Goal: Transaction & Acquisition: Purchase product/service

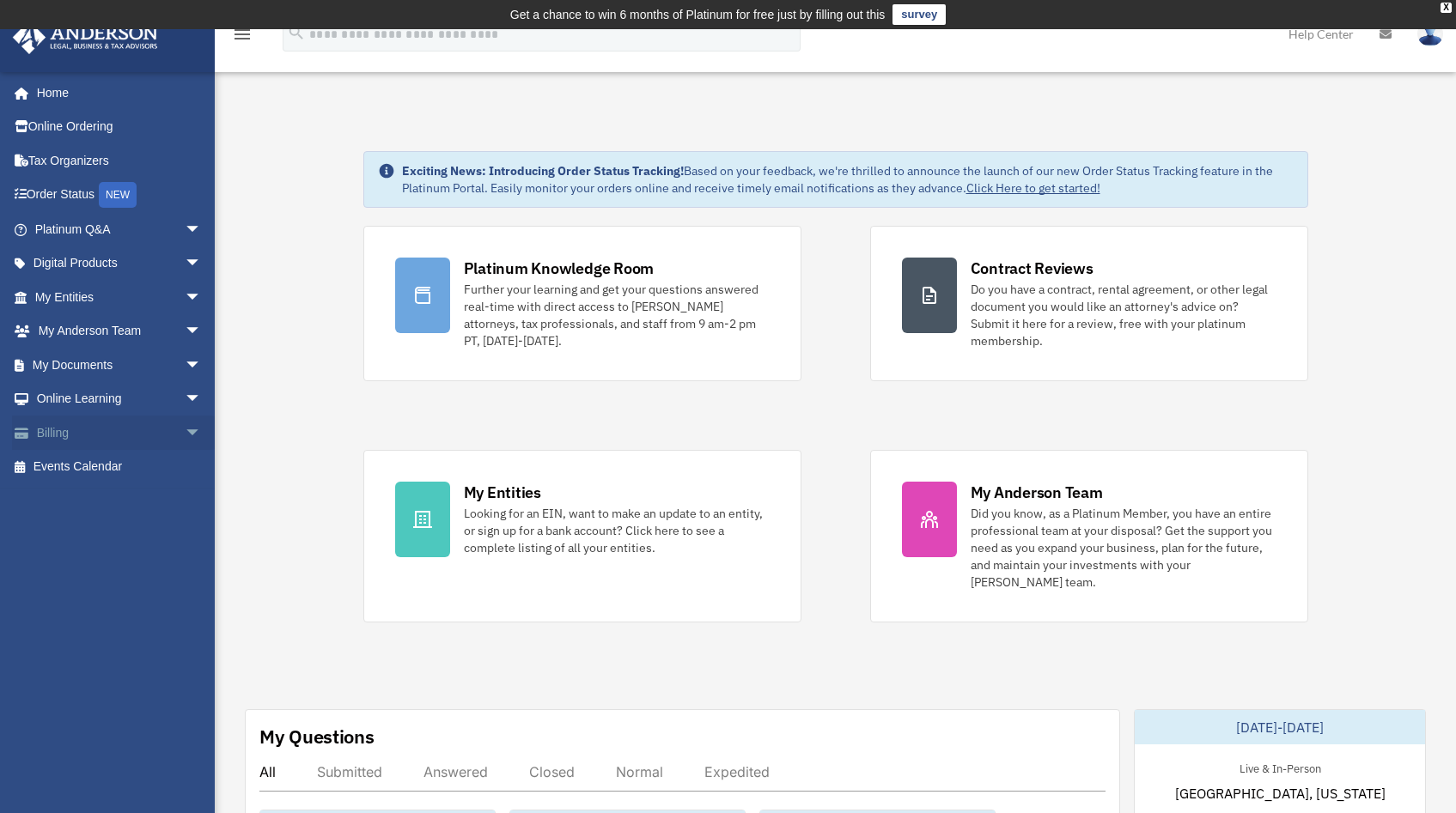
click at [185, 434] on span "arrow_drop_down" at bounding box center [201, 433] width 35 height 36
click at [114, 476] on link "$ Open Invoices" at bounding box center [125, 468] width 203 height 36
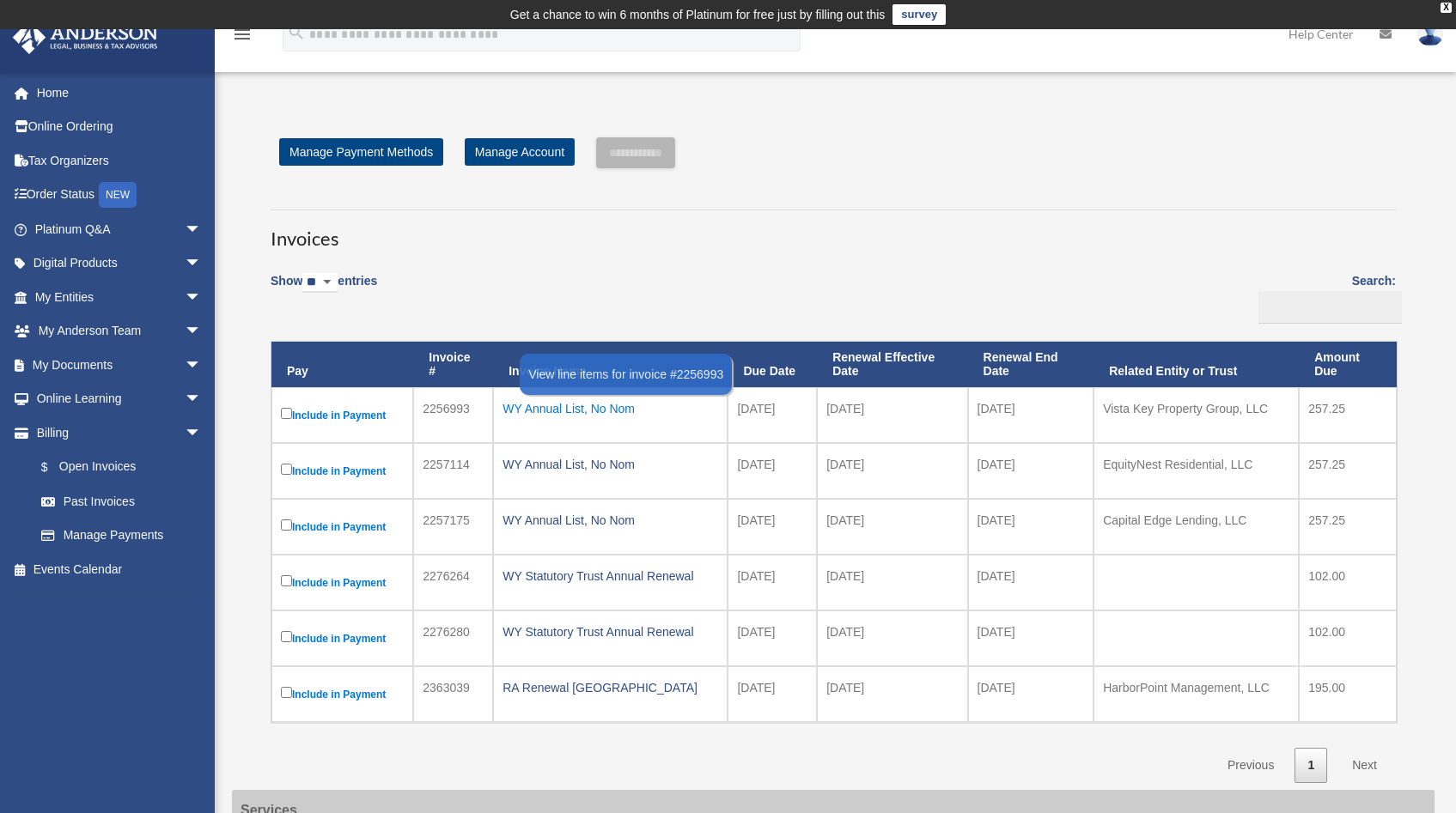
click at [590, 408] on div "WY Annual List, No Nom" at bounding box center [610, 408] width 215 height 24
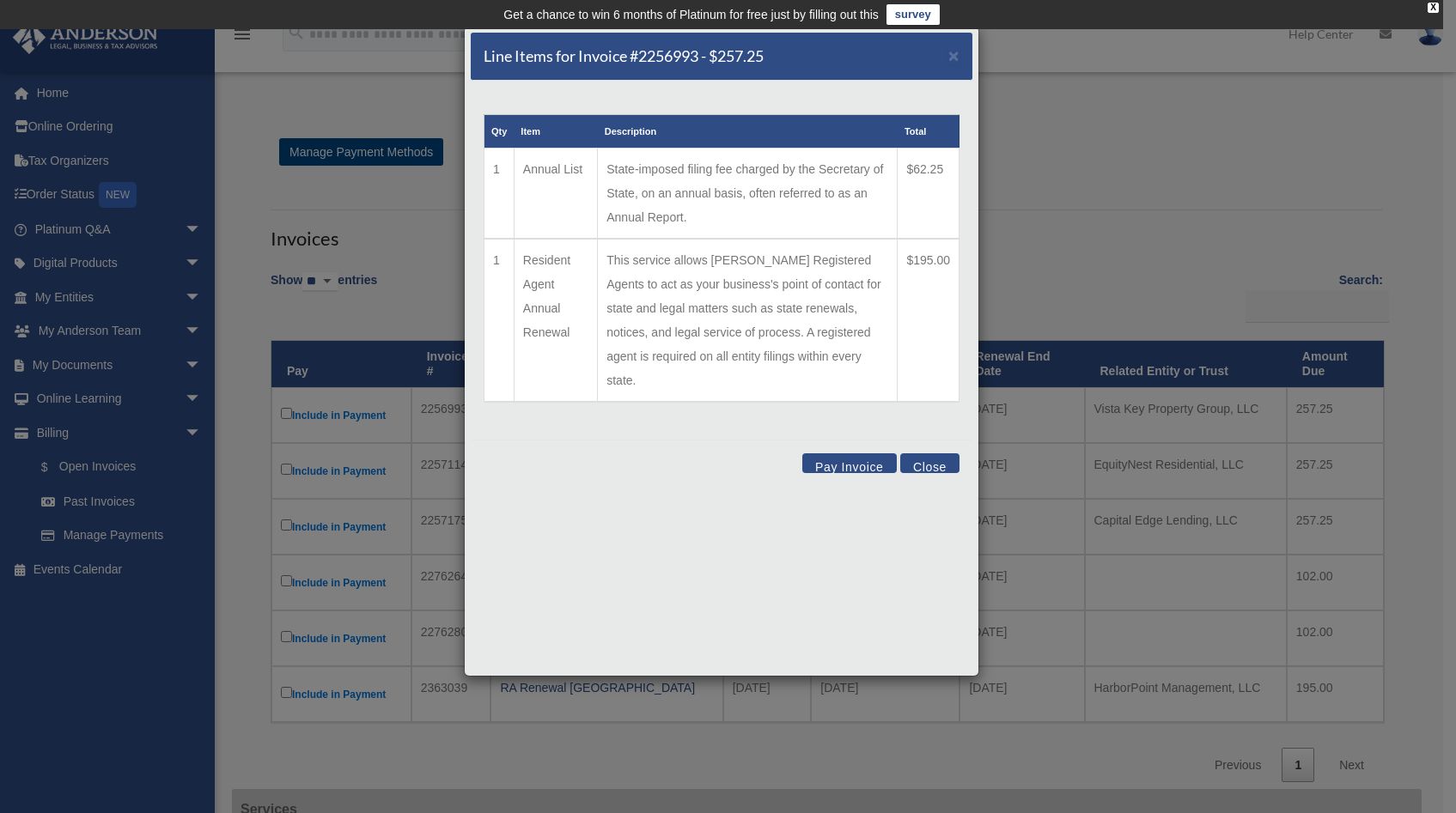
click at [842, 454] on button "Pay Invoice" at bounding box center [850, 464] width 95 height 20
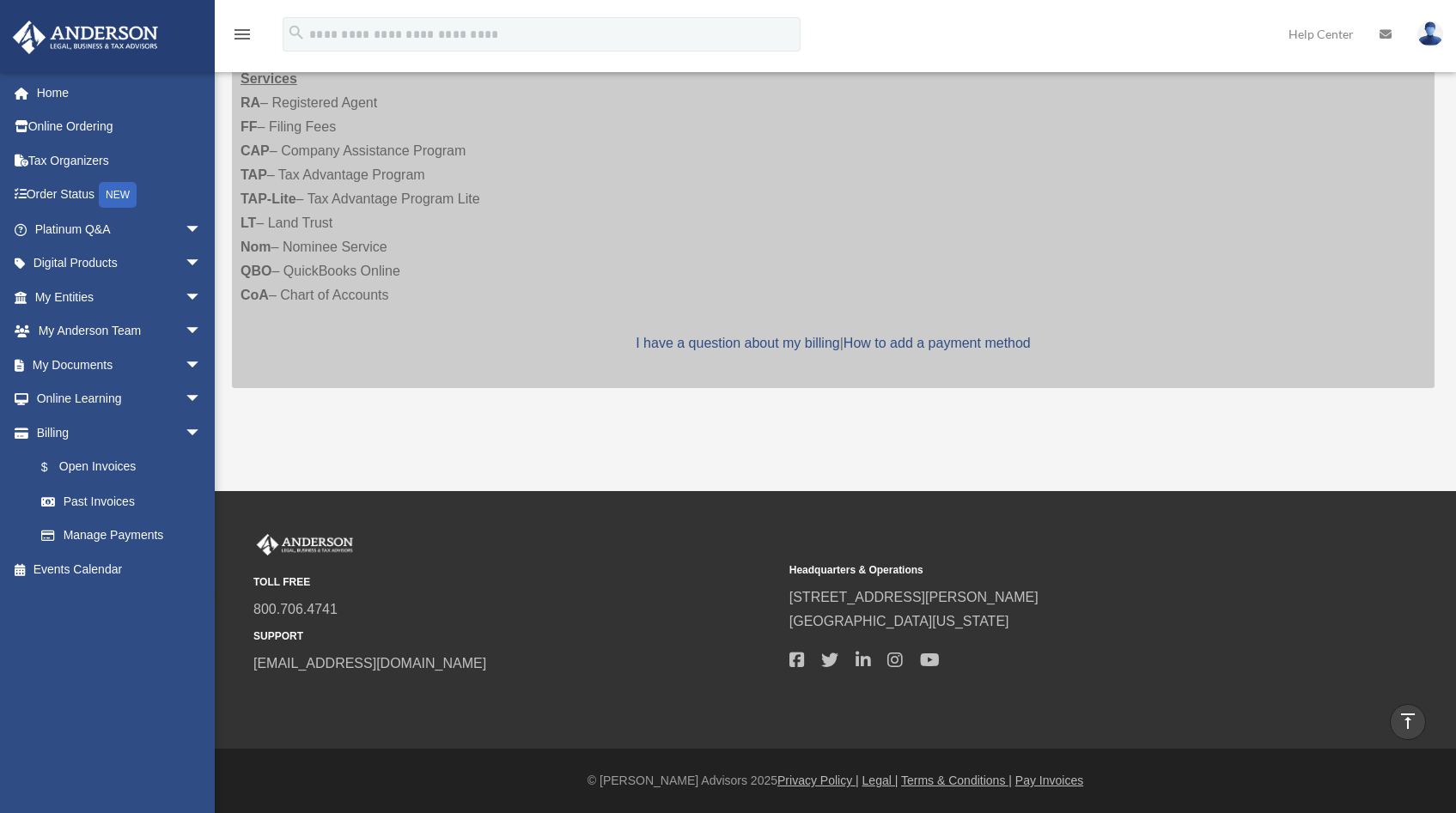
scroll to position [98, 0]
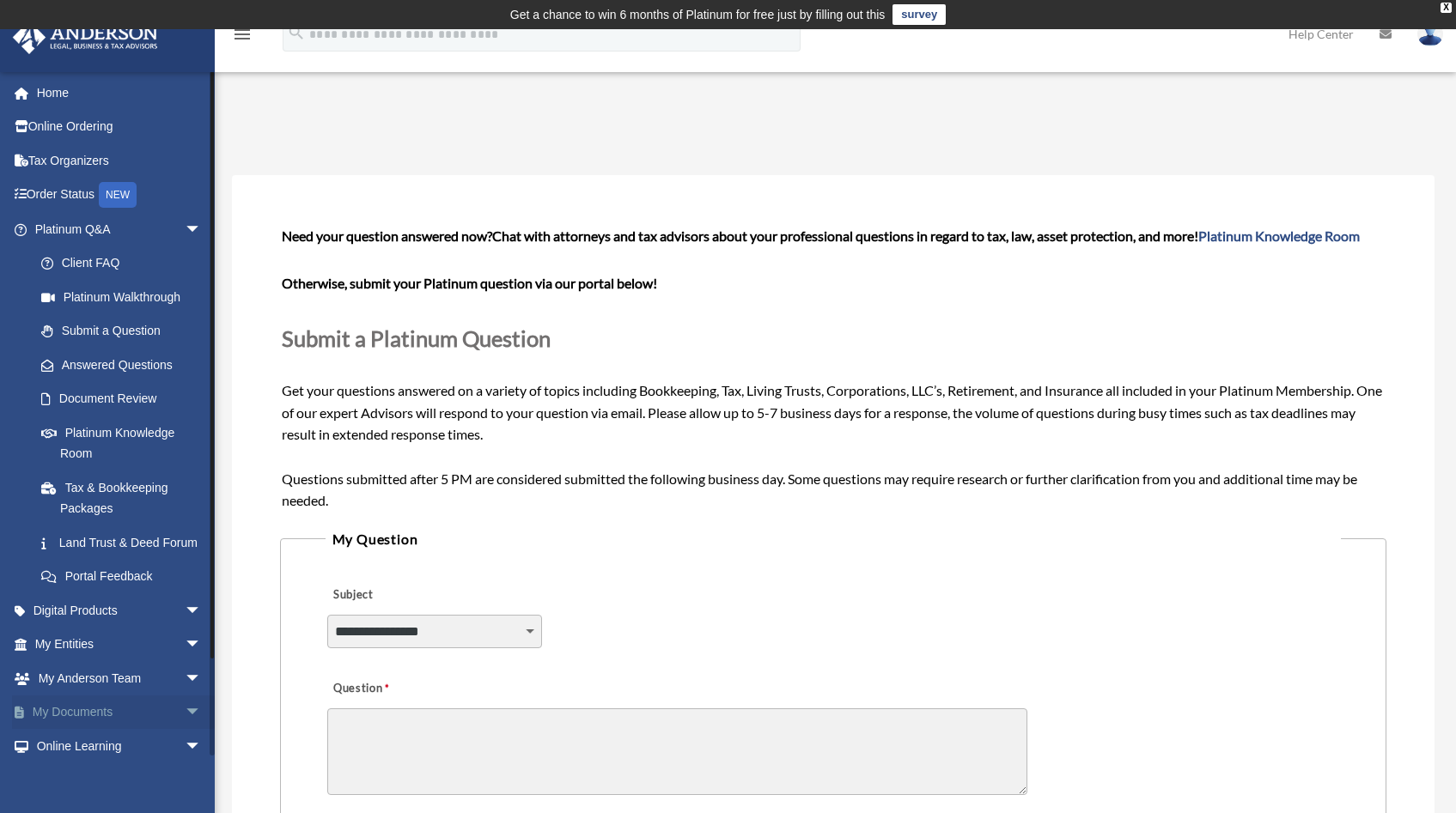
click at [185, 731] on span "arrow_drop_down" at bounding box center [201, 713] width 35 height 36
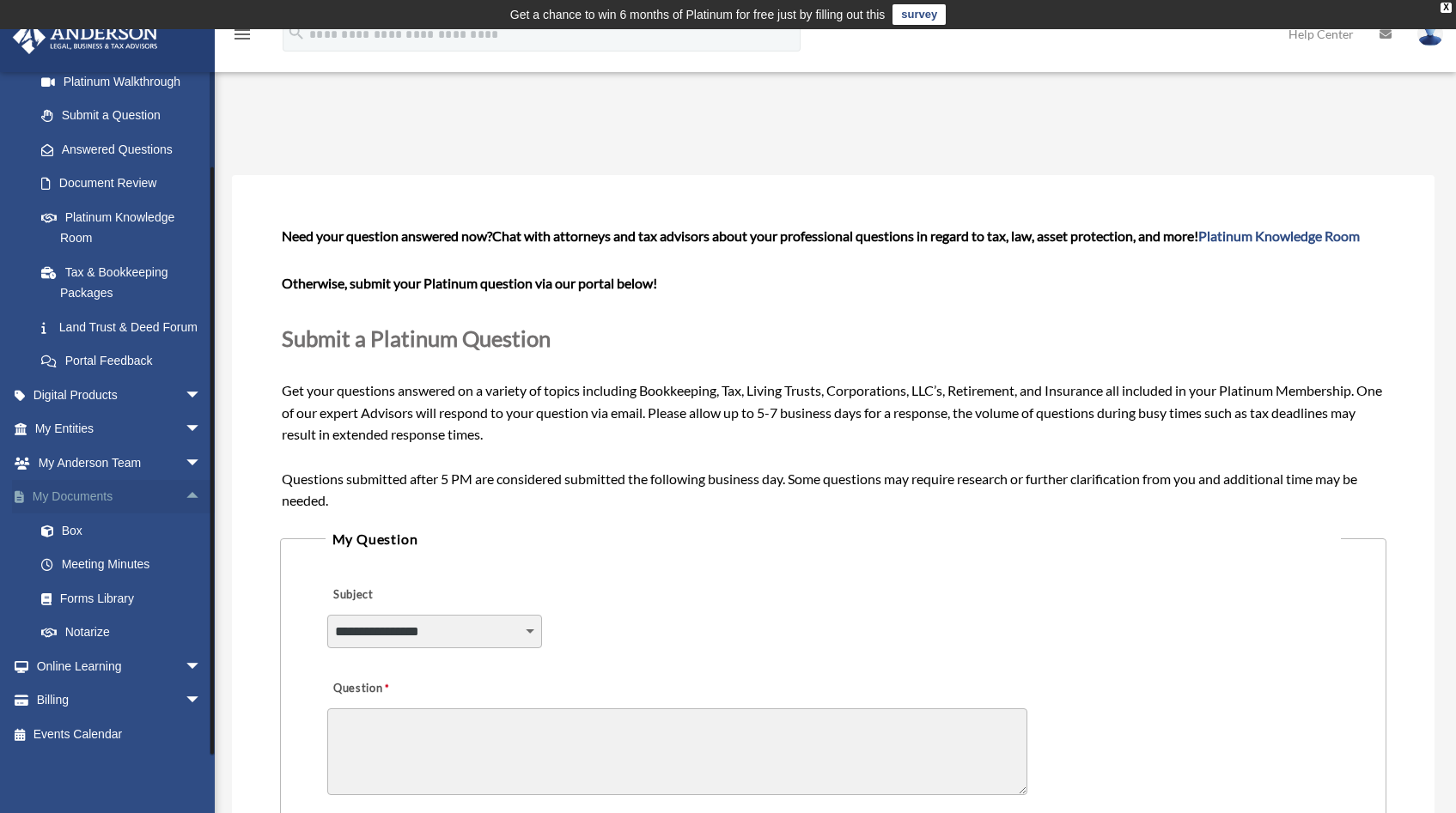
scroll to position [236, 0]
click at [103, 698] on link "Billing arrow_drop_down" at bounding box center [119, 701] width 215 height 35
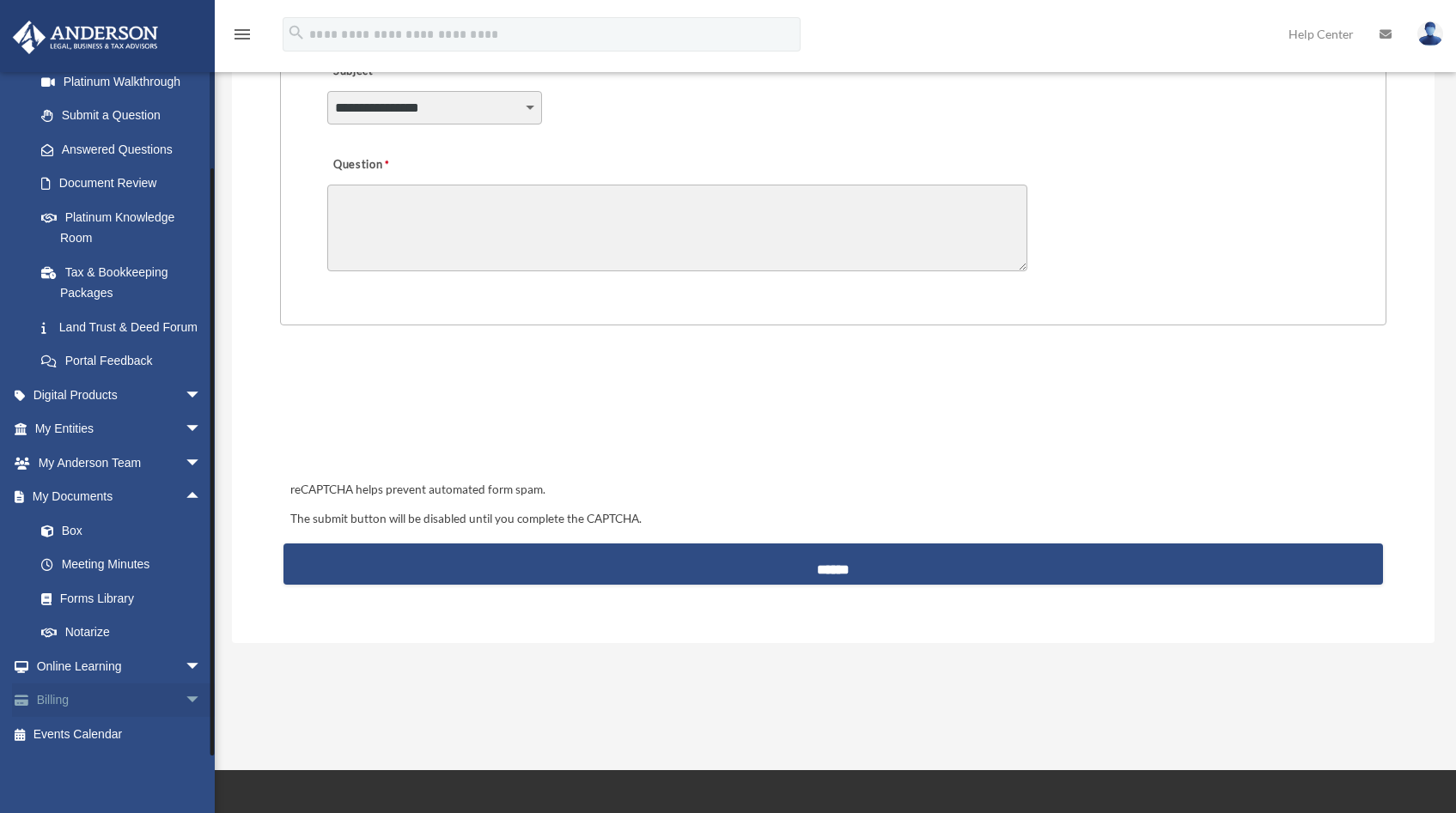
scroll to position [644, 0]
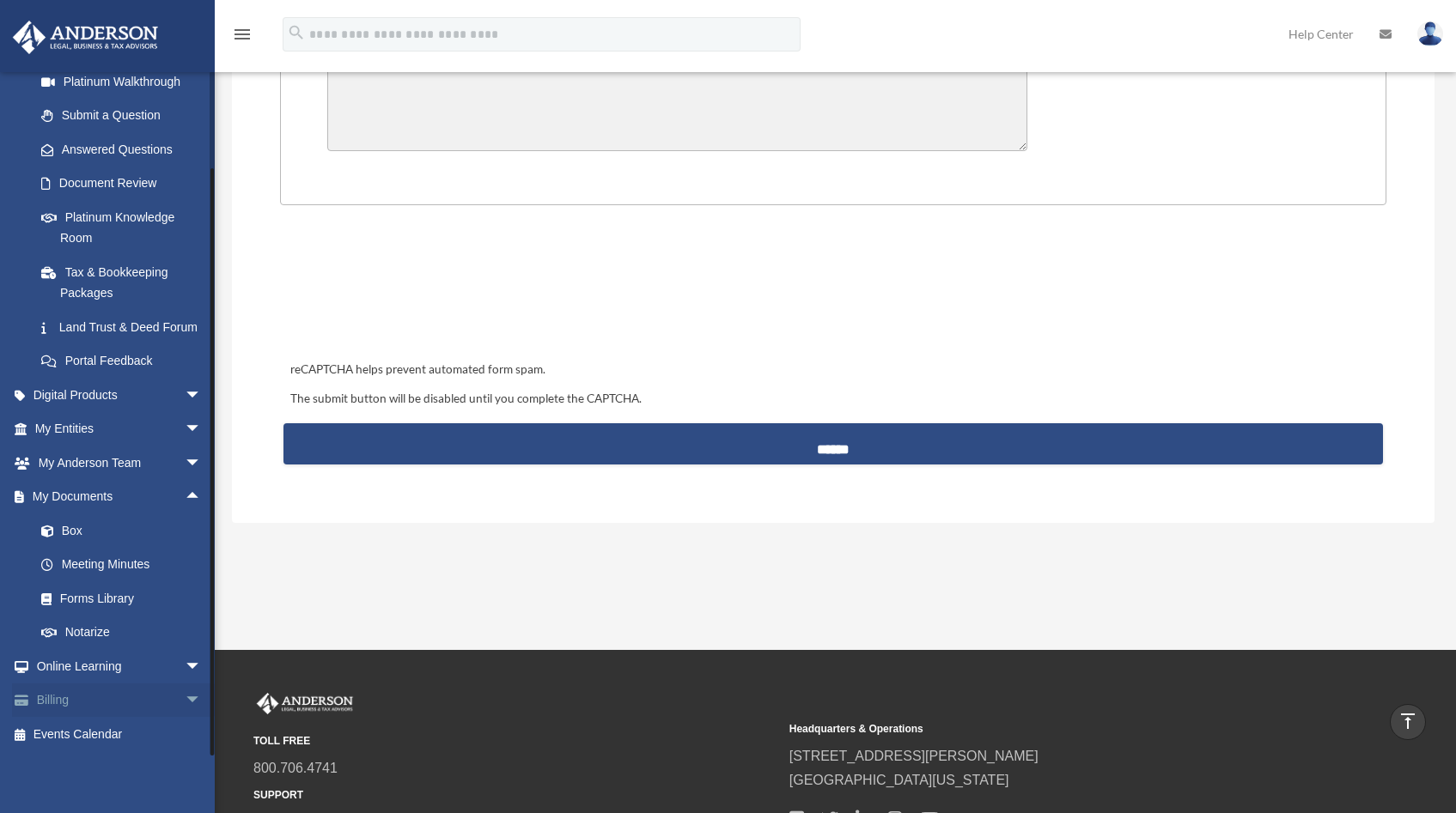
click at [185, 704] on span "arrow_drop_down" at bounding box center [201, 702] width 35 height 36
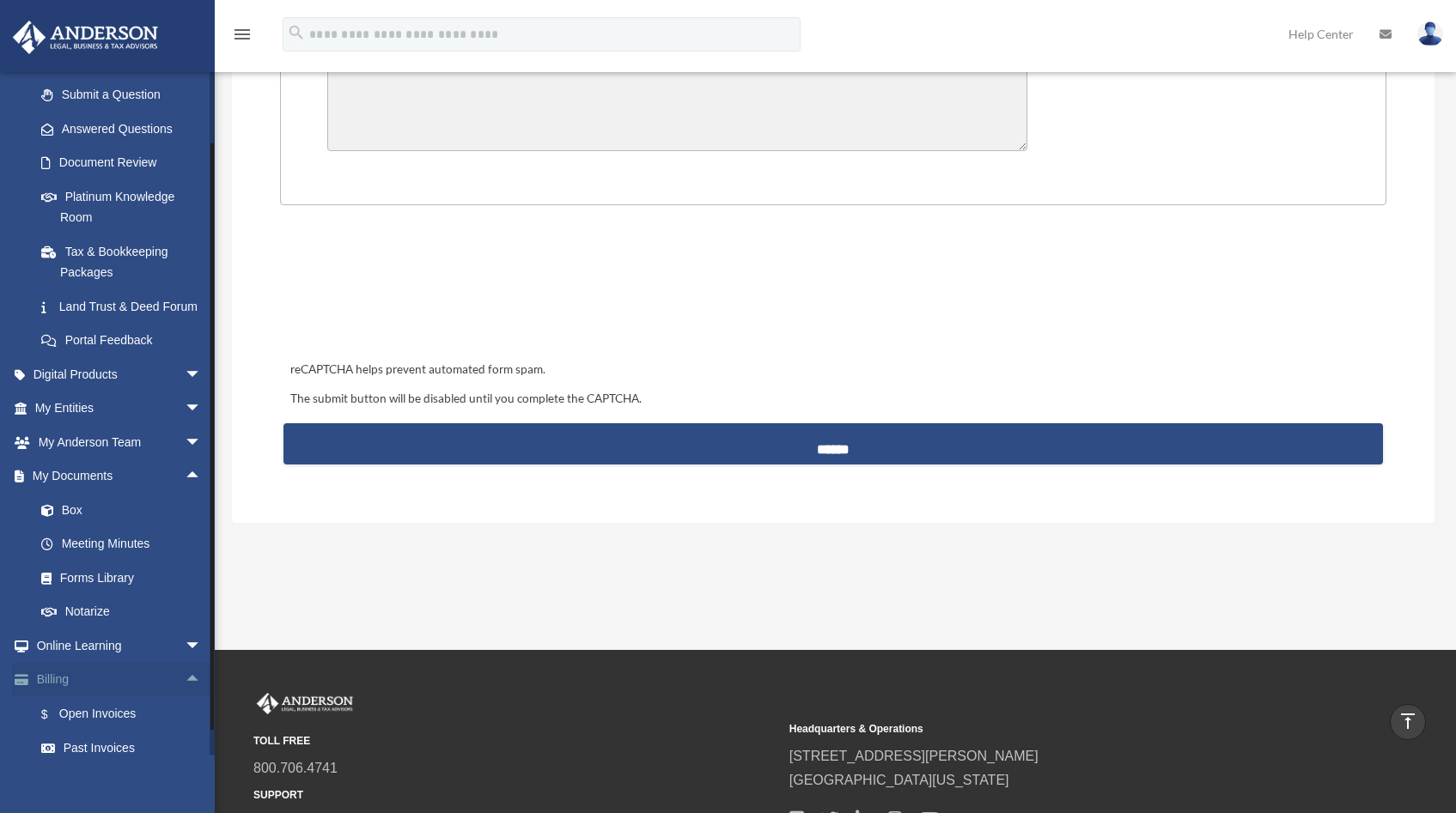
scroll to position [293, 0]
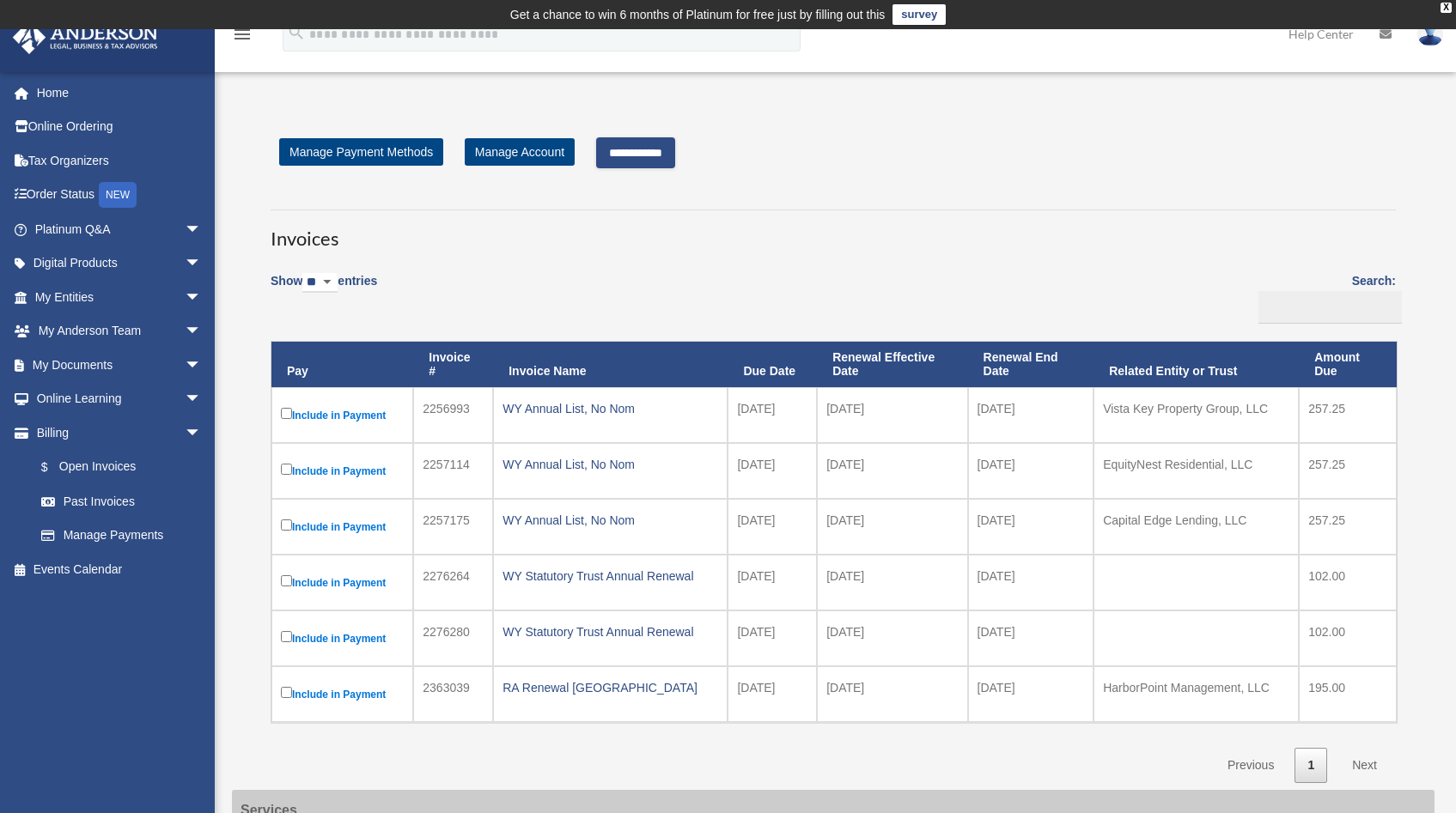
click at [633, 161] on input "**********" at bounding box center [636, 152] width 79 height 31
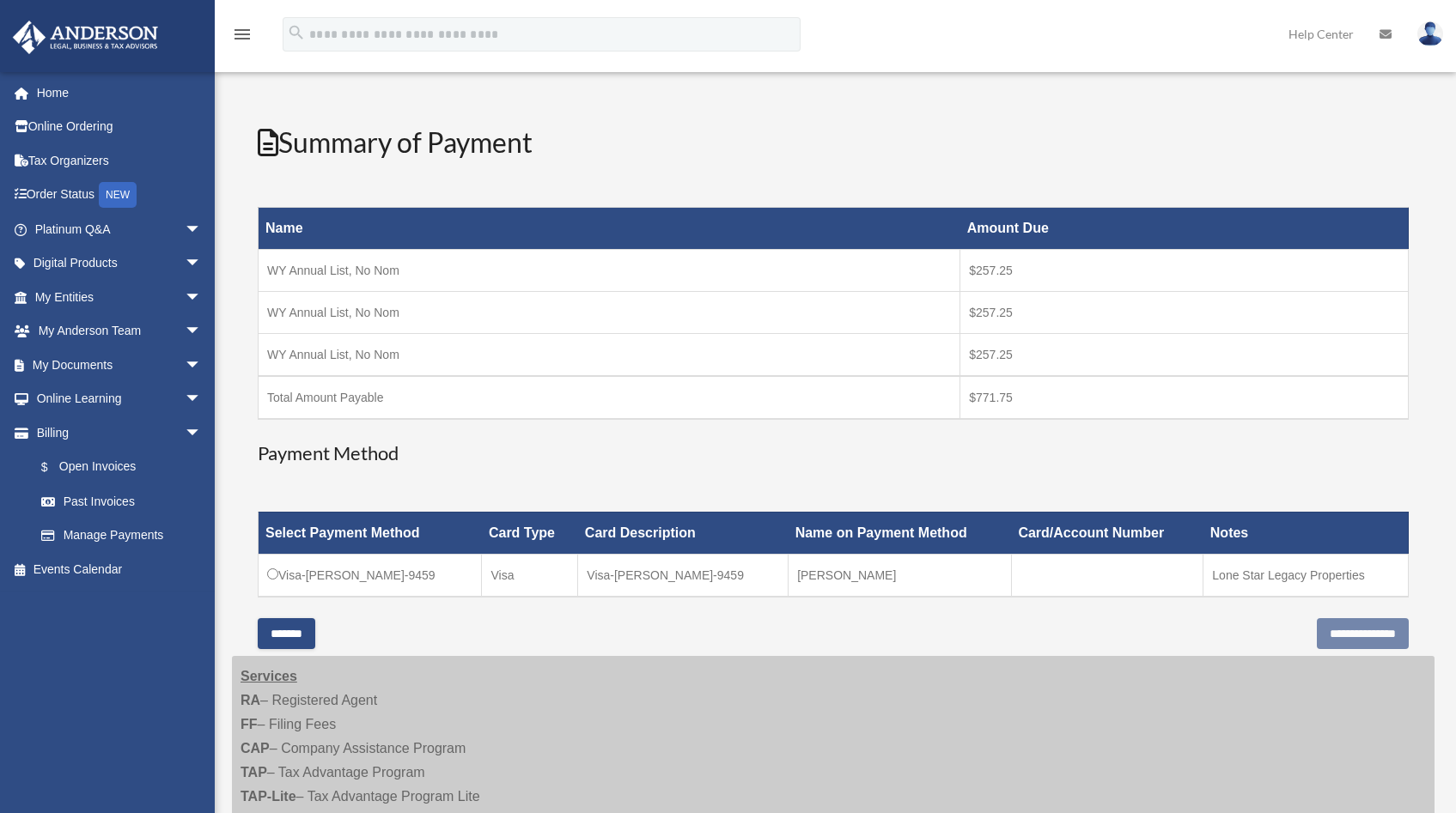
scroll to position [217, 0]
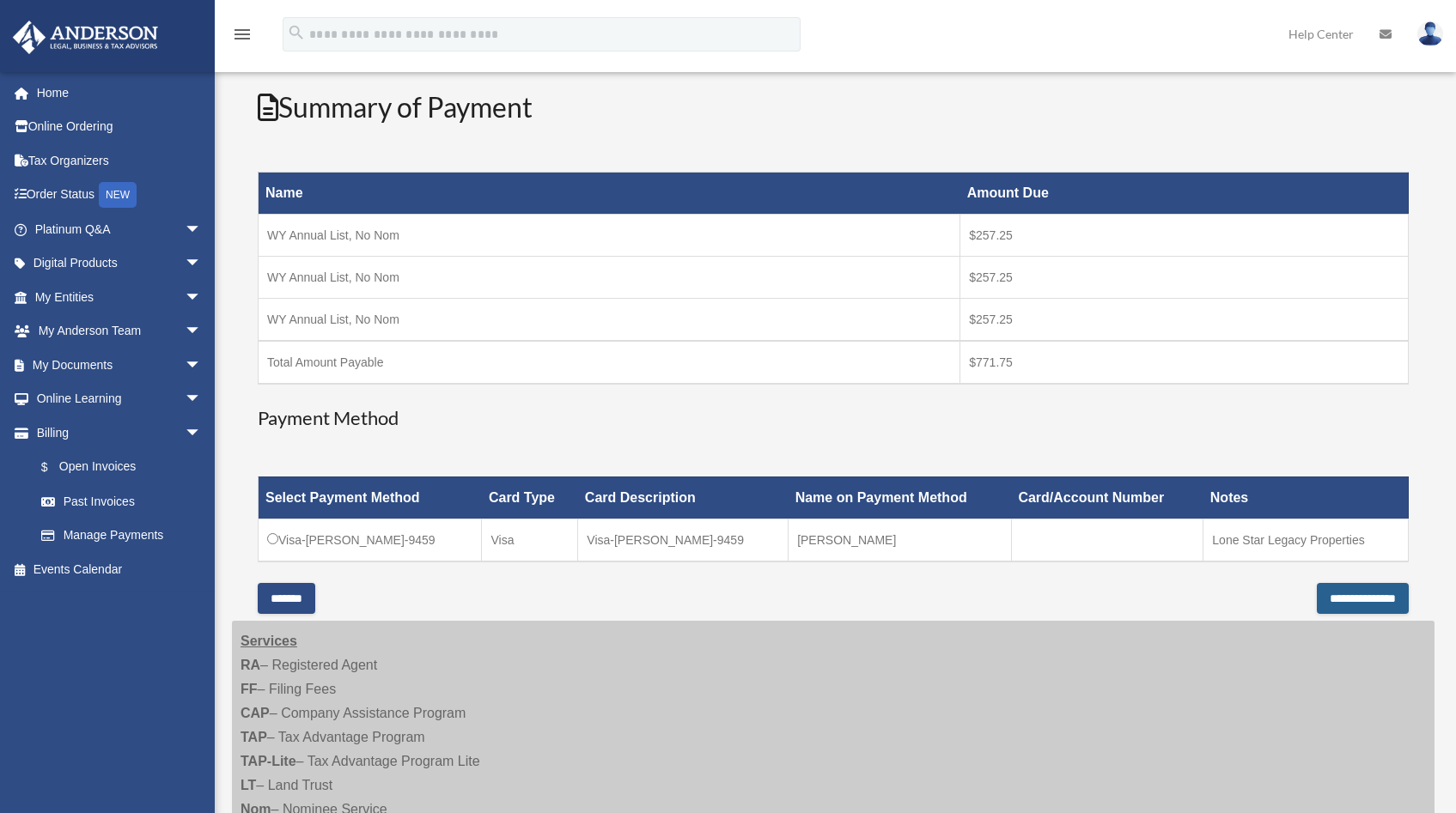
click at [1353, 597] on input "**********" at bounding box center [1362, 598] width 92 height 31
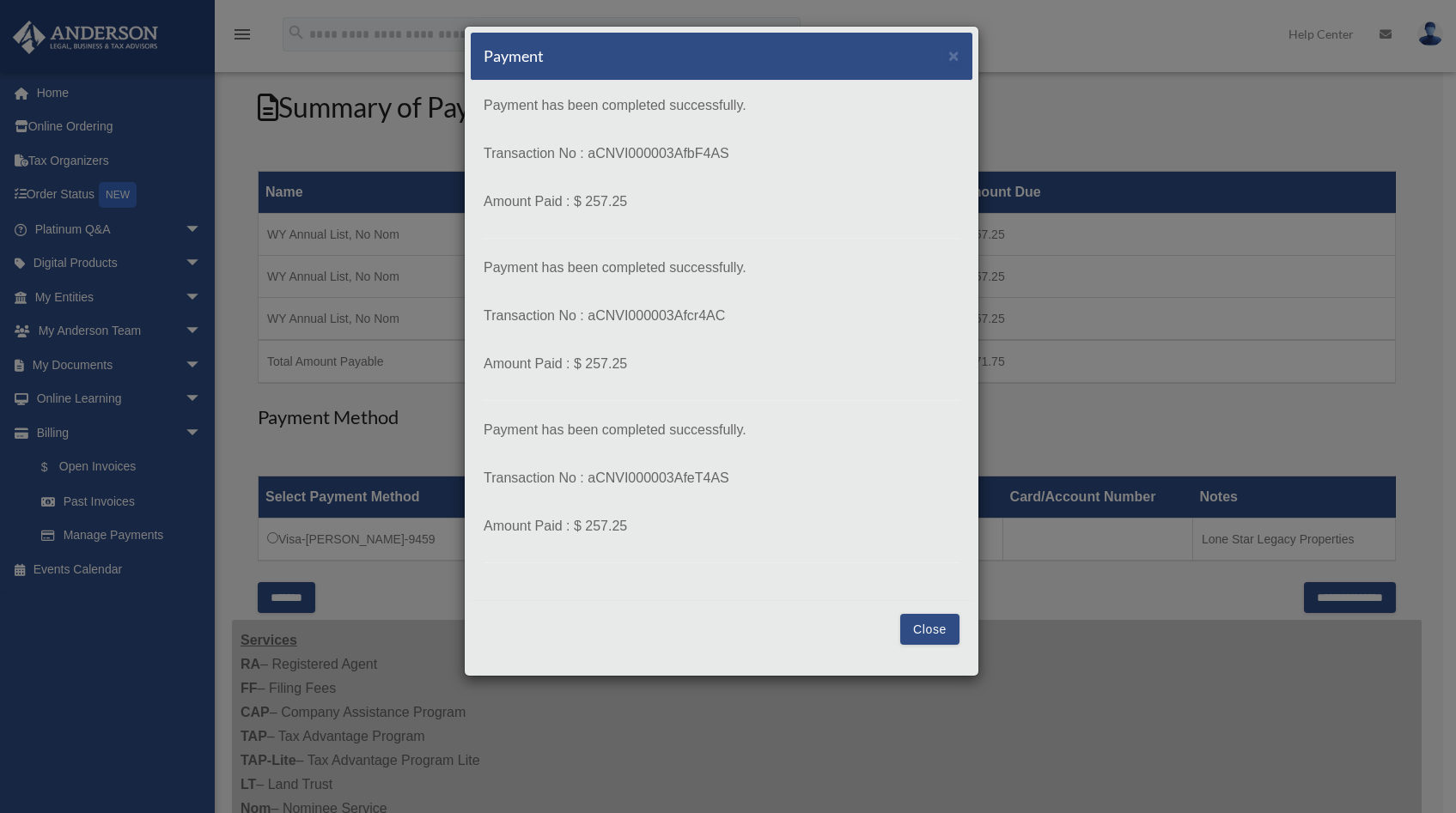
click at [955, 637] on button "Close" at bounding box center [930, 628] width 59 height 31
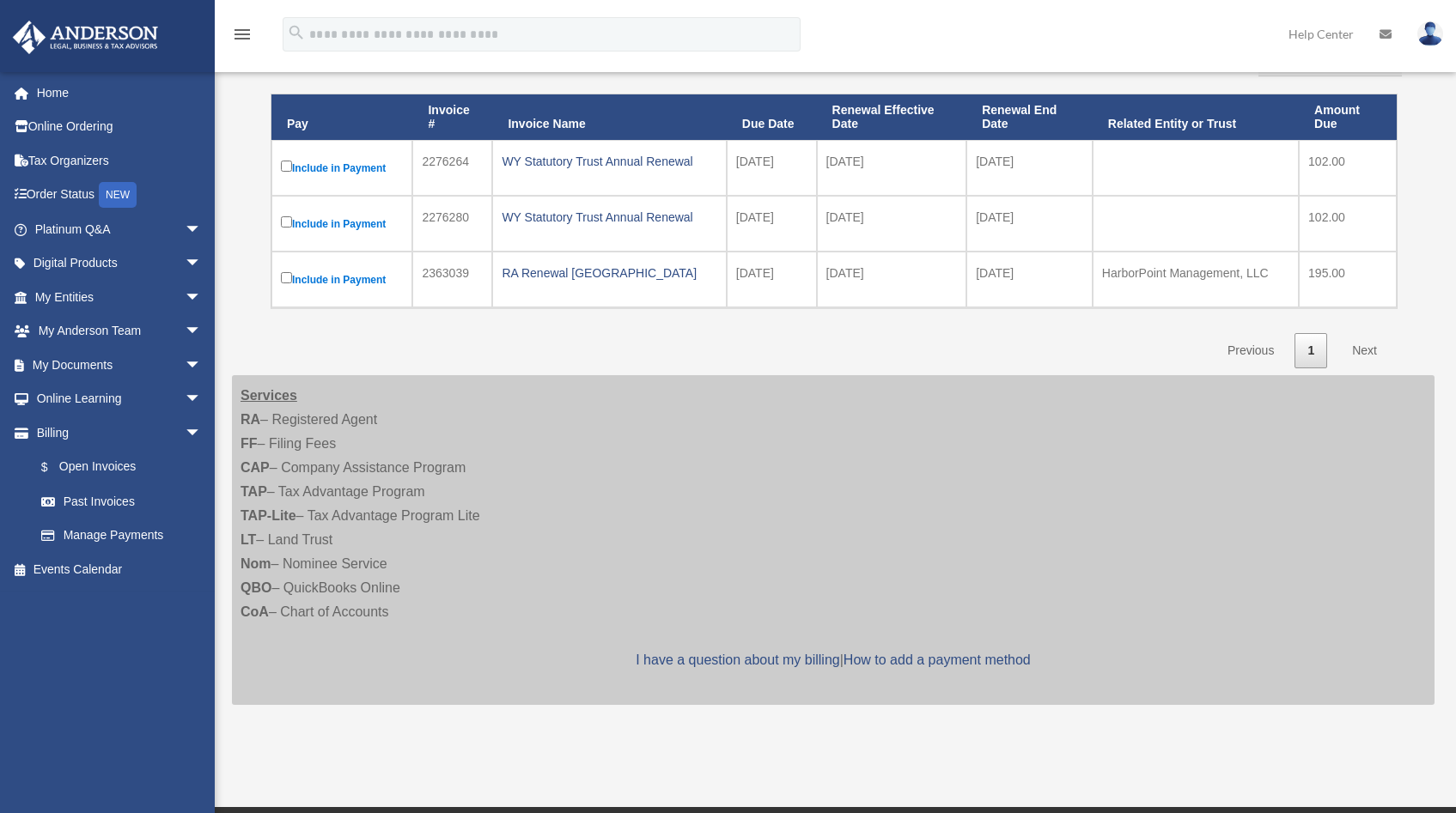
scroll to position [247, 0]
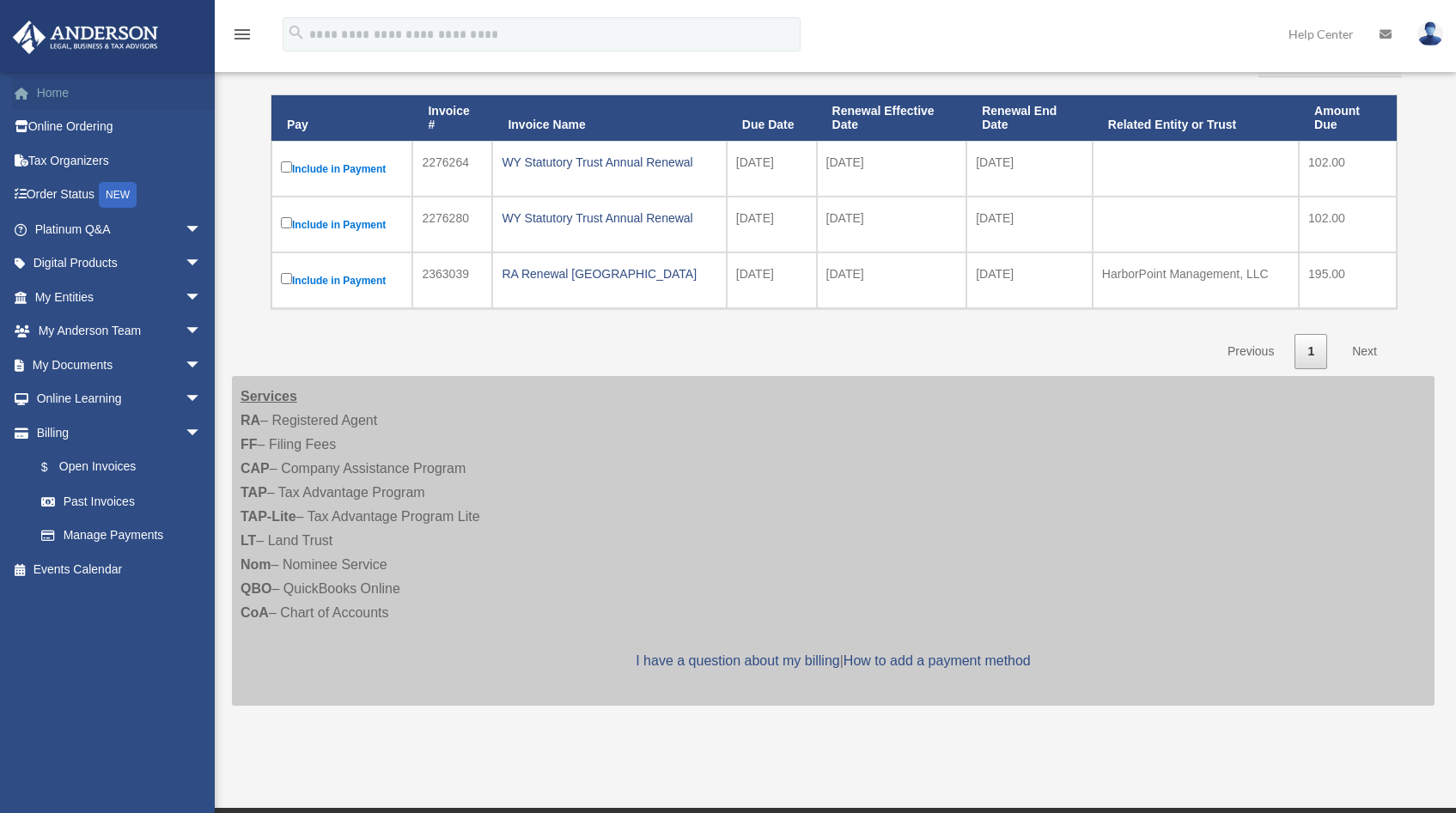
click at [54, 96] on link "Home" at bounding box center [119, 93] width 215 height 35
